Goal: Transaction & Acquisition: Purchase product/service

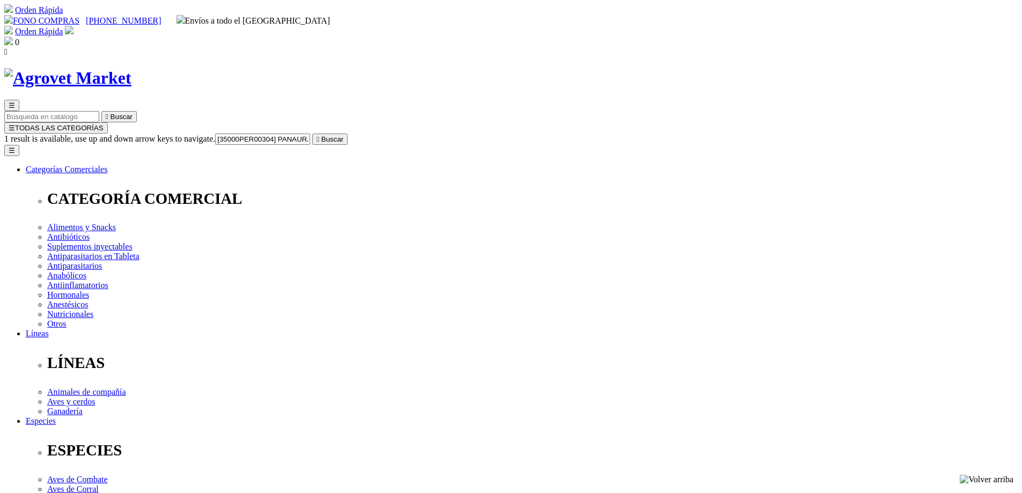
type input "[35000PER00304] PANAURAL 6X"
click at [312, 134] on button " Buscar" at bounding box center [329, 139] width 35 height 11
